Goal: Transaction & Acquisition: Purchase product/service

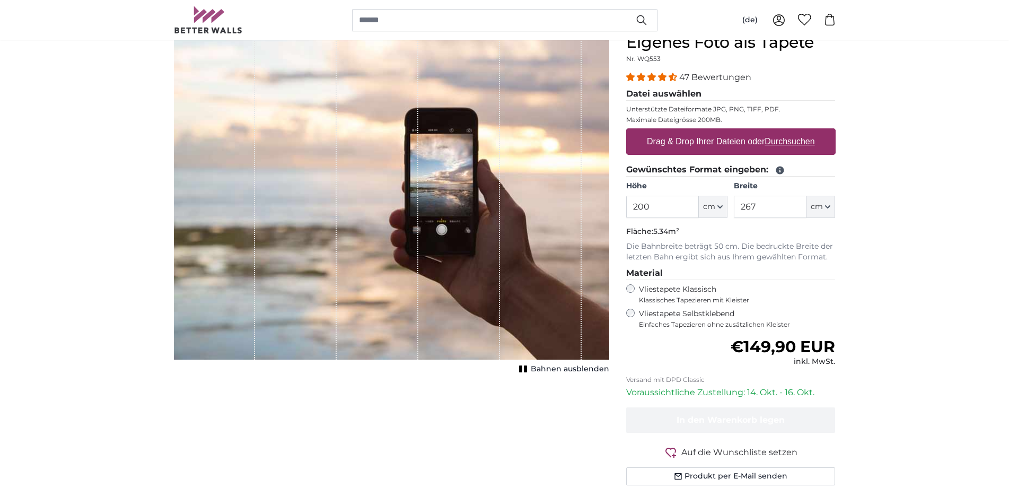
scroll to position [108, 0]
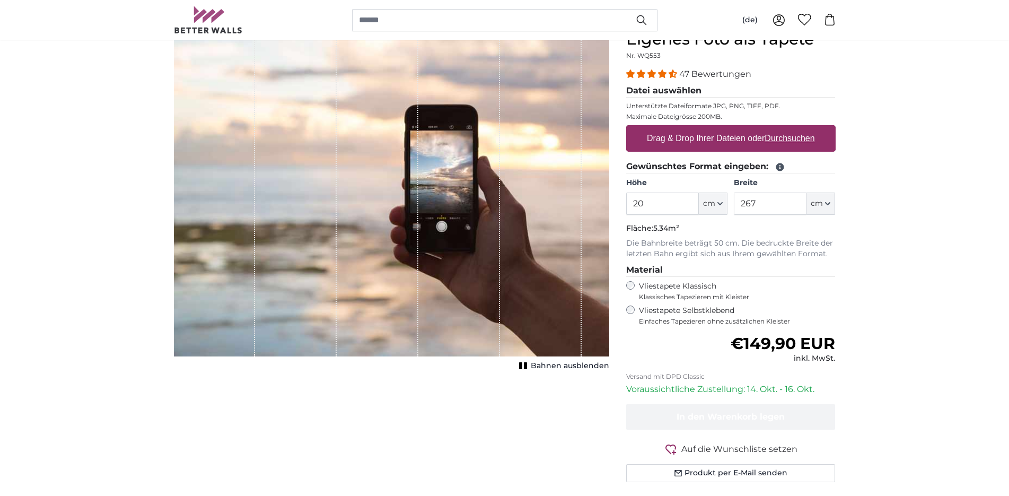
type input "2"
type input "150"
click at [790, 206] on input "267" at bounding box center [770, 204] width 73 height 22
type input "2"
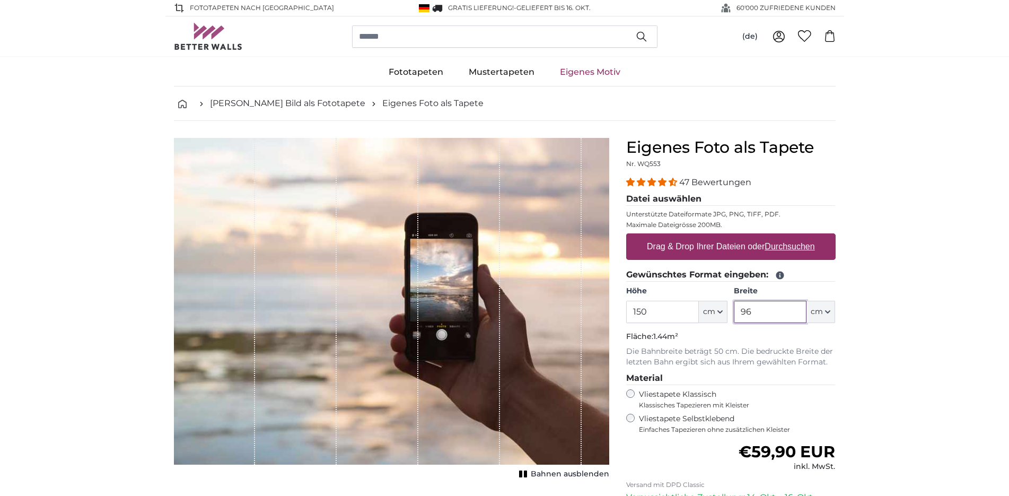
type input "96"
click at [702, 243] on label "Drag & Drop Ihrer Dateien oder Durchsuchen" at bounding box center [731, 246] width 177 height 21
click at [702, 237] on input "Drag & Drop Ihrer Dateien oder Durchsuchen" at bounding box center [731, 234] width 210 height 3
type input "**********"
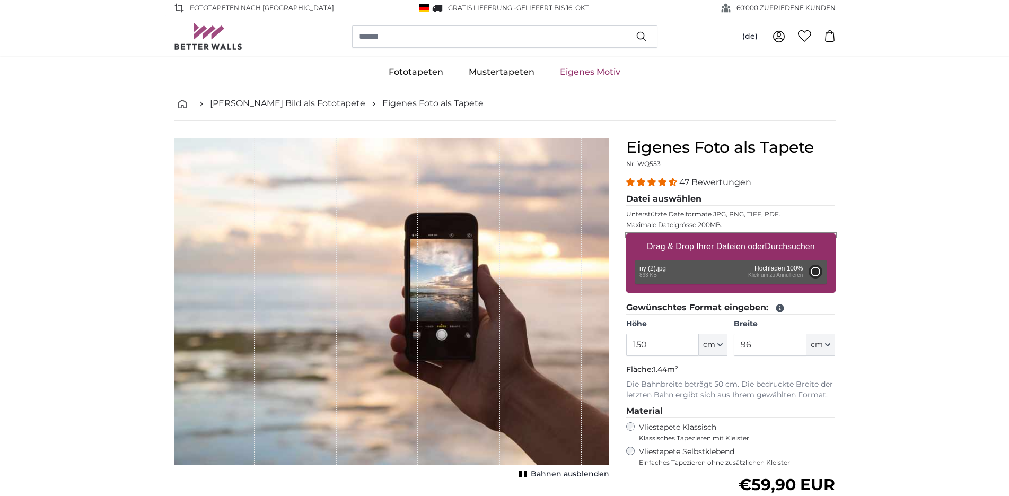
type input "200"
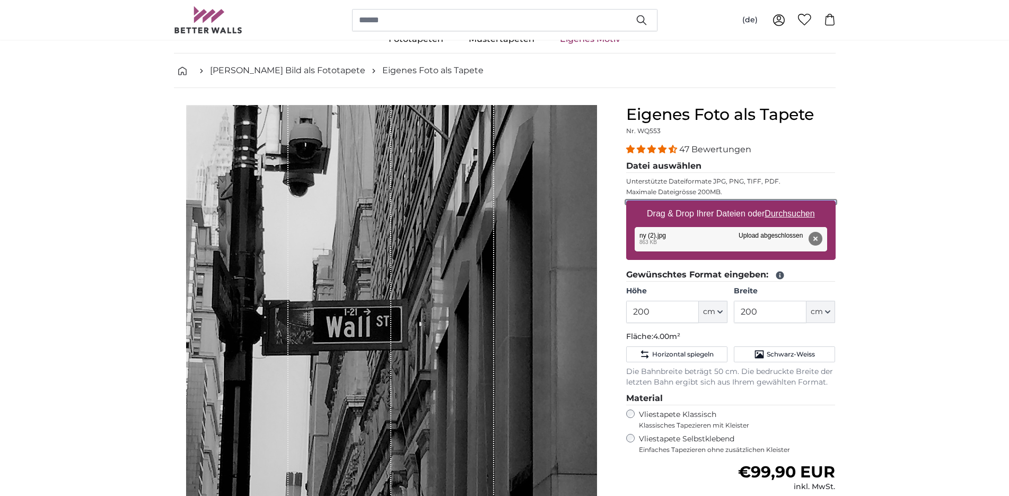
scroll to position [108, 0]
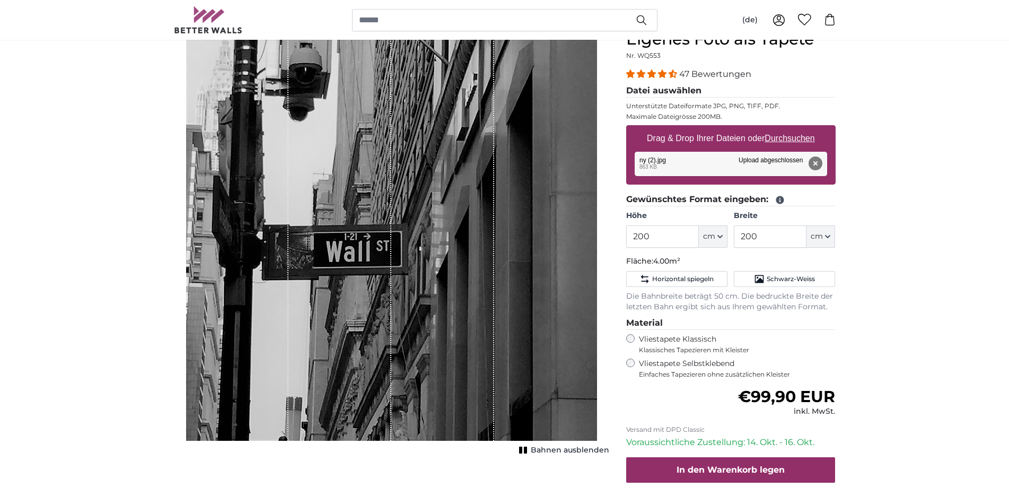
click at [527, 451] on rect "1 of 1" at bounding box center [525, 450] width 3 height 7
click at [528, 451] on rect "1 of 1" at bounding box center [526, 450] width 3 height 7
click at [679, 238] on input "200" at bounding box center [662, 236] width 73 height 22
type input "2"
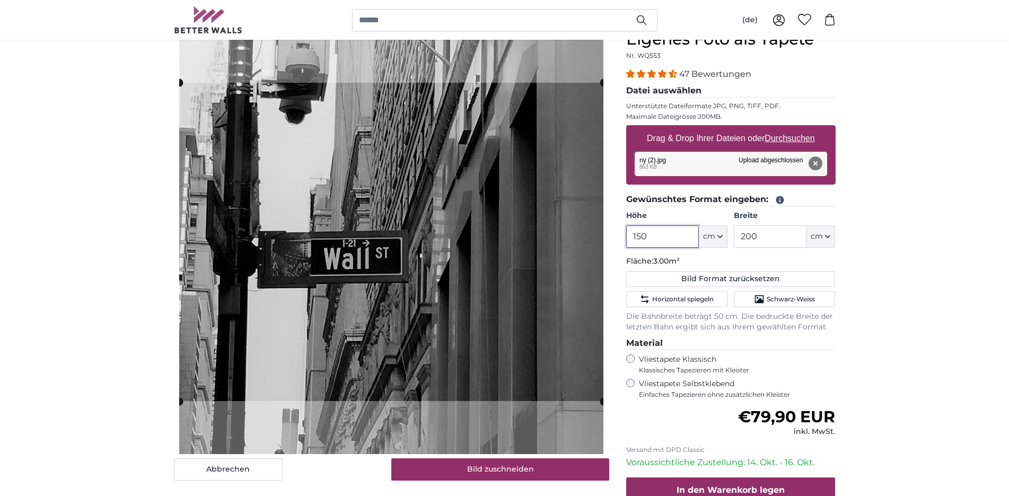
type input "150"
click at [779, 241] on input "200" at bounding box center [770, 236] width 73 height 22
type input "2"
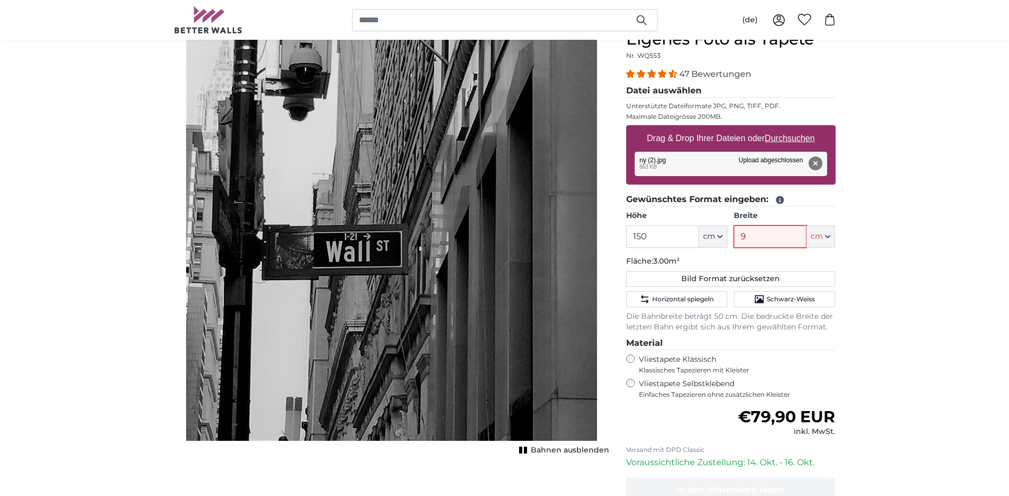
type input "96"
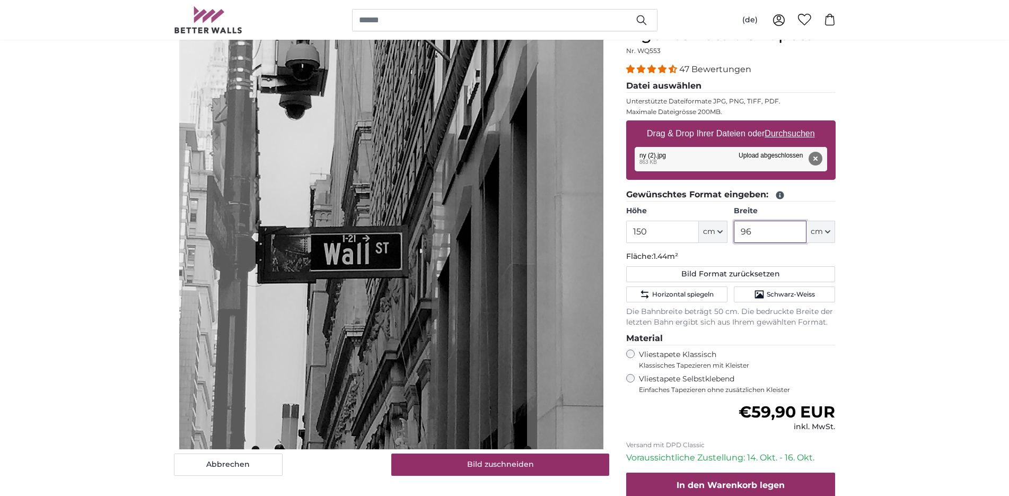
scroll to position [108, 0]
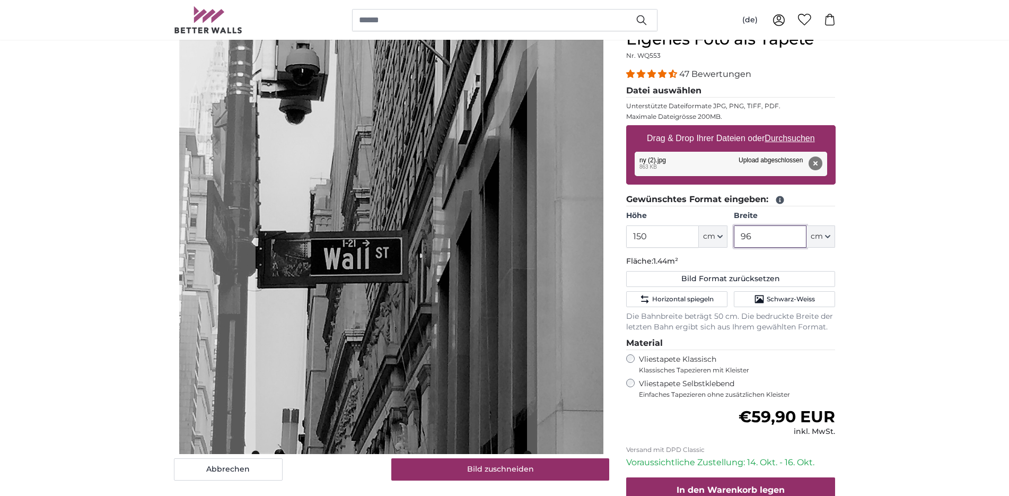
click at [376, 325] on cropper-handle at bounding box center [392, 242] width 272 height 424
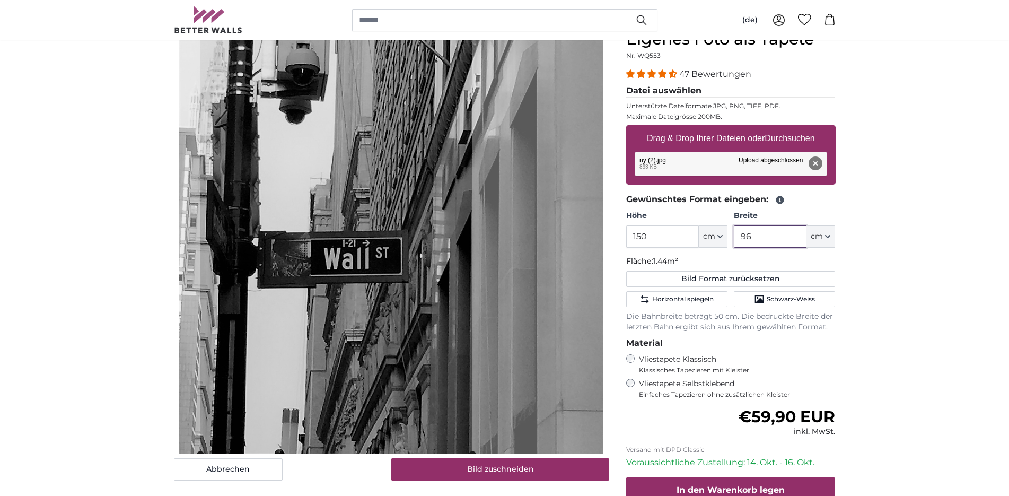
click at [321, 329] on cropper-handle at bounding box center [336, 242] width 272 height 424
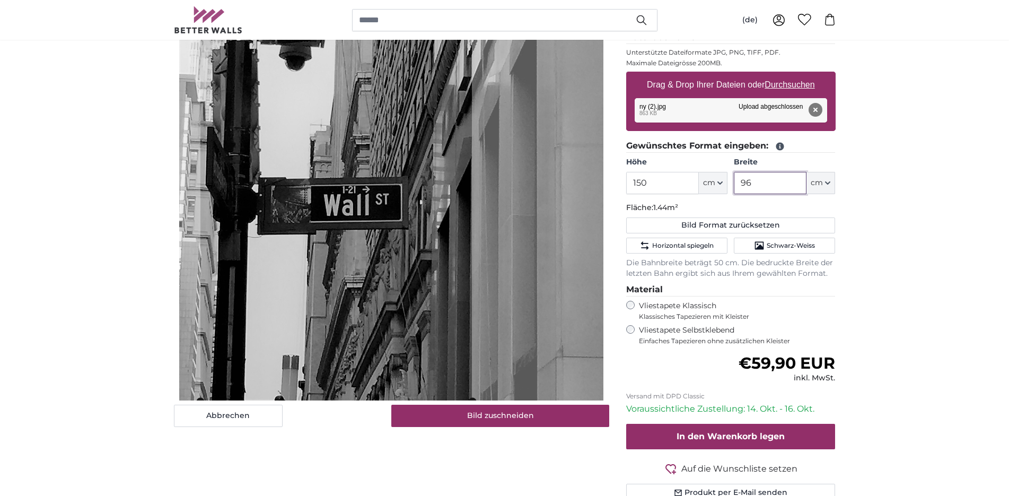
scroll to position [162, 0]
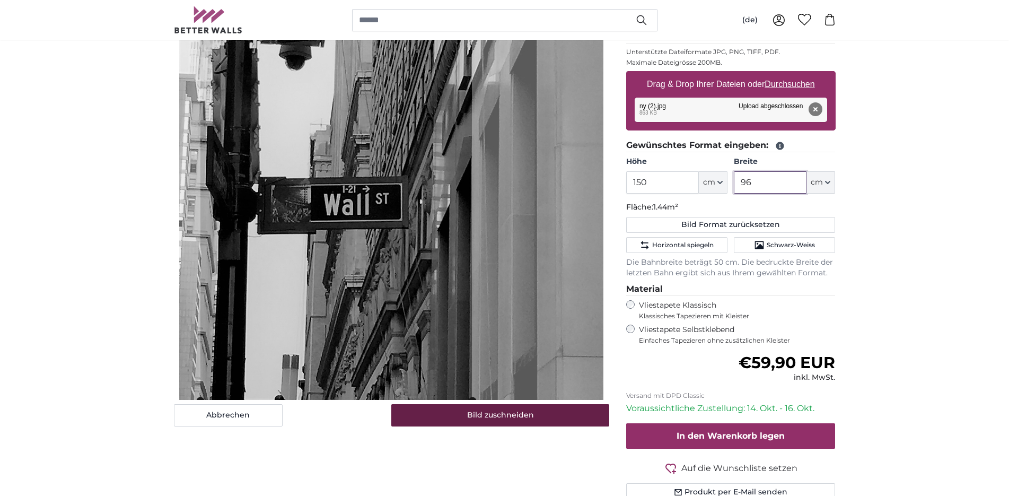
type input "96"
click at [515, 414] on button "Bild zuschneiden" at bounding box center [500, 415] width 218 height 22
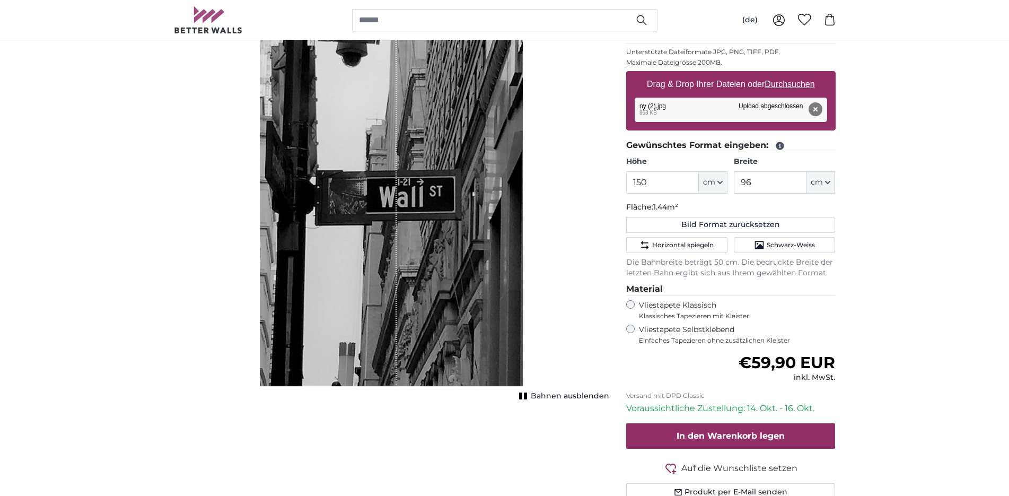
drag, startPoint x: 409, startPoint y: 347, endPoint x: 378, endPoint y: 344, distance: 31.5
click at [365, 346] on div "1 of 1" at bounding box center [391, 181] width 263 height 411
drag, startPoint x: 316, startPoint y: 337, endPoint x: 435, endPoint y: 334, distance: 118.9
click at [435, 334] on div "1 of 1" at bounding box center [391, 181] width 263 height 411
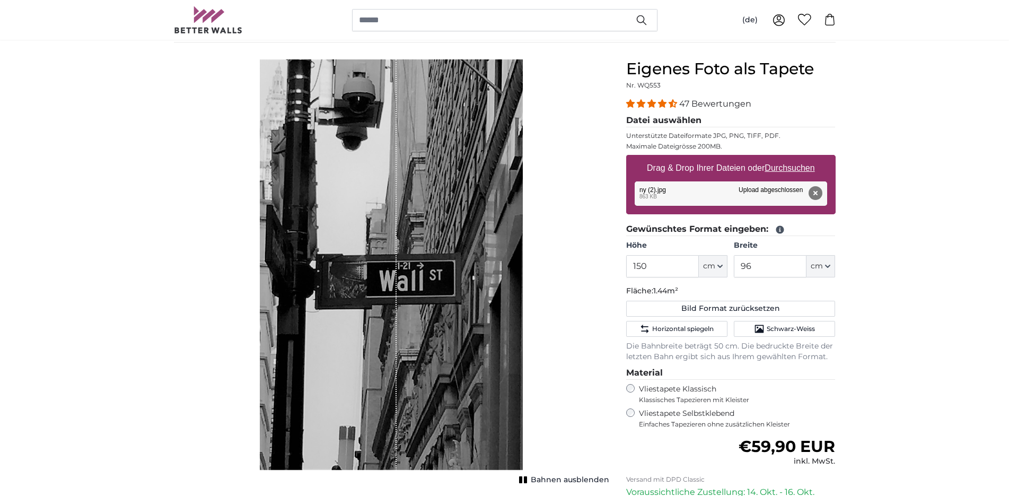
scroll to position [54, 0]
